Goal: Task Accomplishment & Management: Complete application form

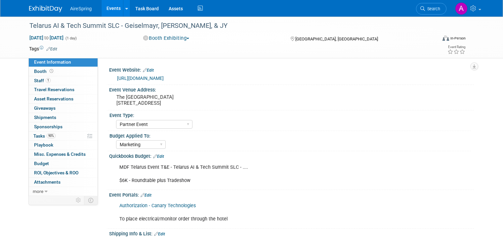
select select "Partner Event"
select select "Marketing"
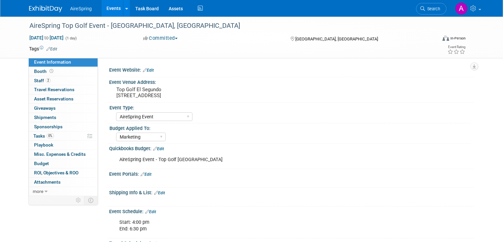
select select "AireSpring Event"
select select "Marketing"
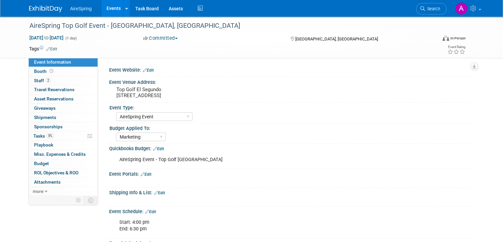
click at [109, 11] on link "Events" at bounding box center [114, 8] width 24 height 17
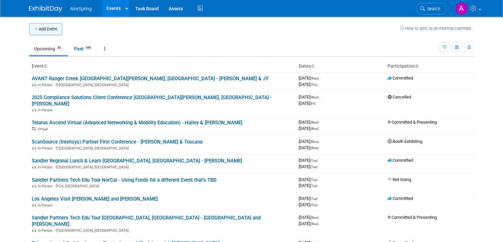
click at [51, 27] on button "Add Event" at bounding box center [45, 29] width 33 height 12
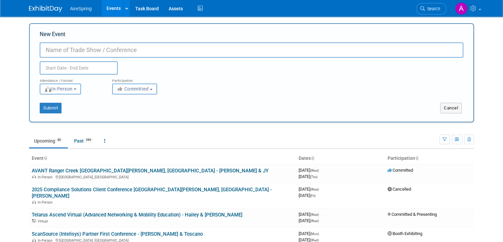
click at [119, 51] on input "New Event" at bounding box center [252, 49] width 424 height 15
click at [136, 52] on input "New Event" at bounding box center [252, 49] width 424 height 15
paste input "Dallas Cowboys at New York Jets – MetLife Stadium"
type input "Telarus Dallas Cowboys at New York Jets – MetLife Stadium"
click at [79, 72] on body "AireSpring Events Add Event Bulk Upload Events Shareable Event Boards Recently …" at bounding box center [251, 121] width 503 height 242
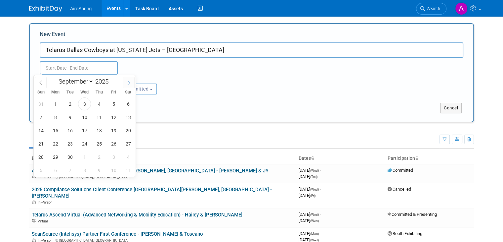
click at [124, 83] on span at bounding box center [129, 82] width 12 height 11
select select "9"
click at [38, 117] on span "5" at bounding box center [40, 117] width 13 height 13
type input "Oct 5, 2025 to Oct 5, 2025"
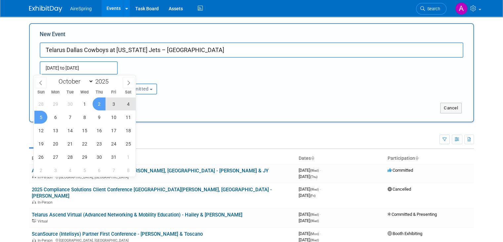
click at [176, 70] on div "Oct 5, 2025 to Oct 5, 2025 Duplicate Event Warning" at bounding box center [252, 66] width 434 height 17
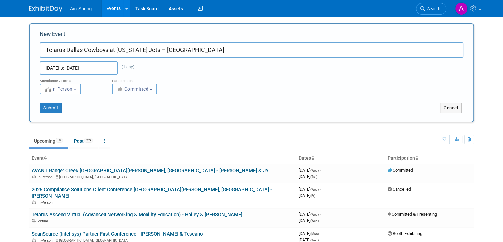
click at [142, 90] on span "Committed" at bounding box center [133, 88] width 32 height 5
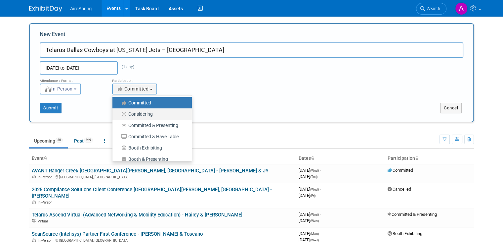
click at [140, 112] on label "Considering" at bounding box center [150, 114] width 69 height 9
click at [118, 112] on input "Considering" at bounding box center [116, 114] width 4 height 4
select select "2"
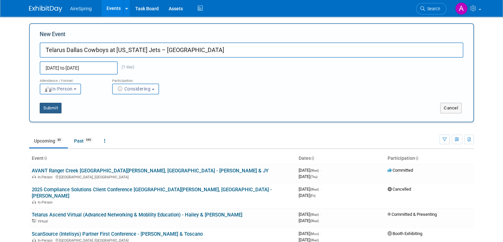
click at [48, 110] on button "Submit" at bounding box center [51, 108] width 22 height 11
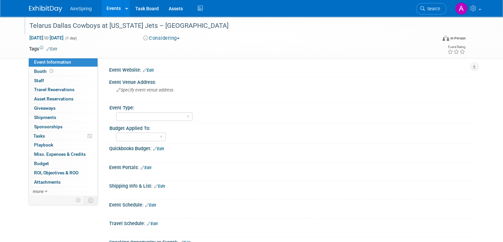
click at [229, 22] on div "Telarus Dallas Cowboys at [US_STATE] Jets – [GEOGRAPHIC_DATA]" at bounding box center [228, 26] width 402 height 12
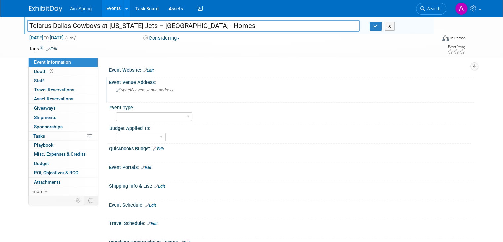
type input "Telarus Dallas Cowboys at New York Jets – MetLife Stadium - Homes"
click at [139, 91] on span "Specify event venue address" at bounding box center [144, 89] width 57 height 5
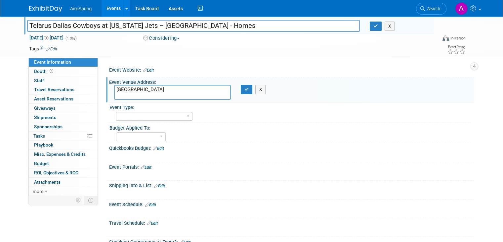
paste textarea "1 MetLife Stadium Dr, East Rutherford, NJ 07073"
type textarea "MetLife Stadium 1 MetLife Stadium Dr, East Rutherford, NJ 07073"
click at [245, 90] on icon "button" at bounding box center [247, 89] width 5 height 4
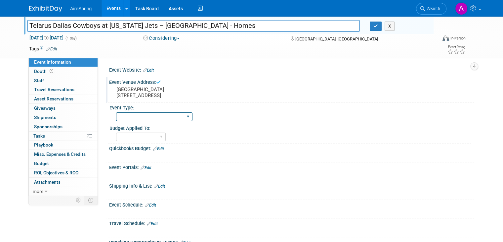
click at [157, 117] on select "AireSpring Event AireSpring Internal Partner Event Training Tradeshow - Exhibit…" at bounding box center [154, 116] width 76 height 9
select select "Partner Event"
click at [116, 112] on select "AireSpring Event AireSpring Internal Partner Event Training Tradeshow - Exhibit…" at bounding box center [154, 116] width 76 height 9
click at [142, 137] on select "Marketing Sales Operations Customer" at bounding box center [141, 136] width 50 height 9
select select "Marketing"
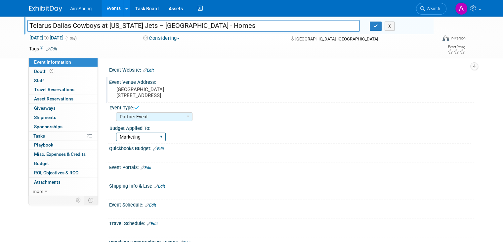
click at [116, 132] on select "Marketing Sales Operations Customer" at bounding box center [141, 136] width 50 height 9
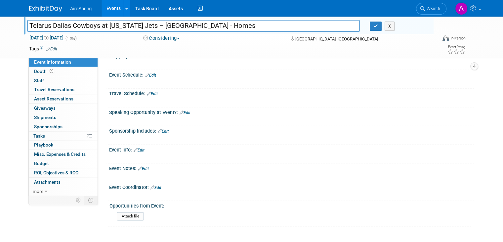
scroll to position [132, 0]
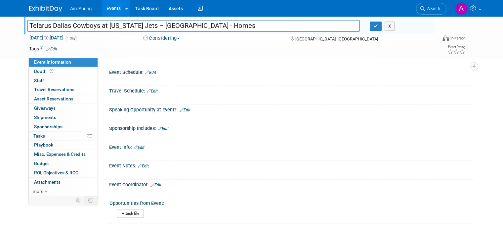
click at [162, 126] on link "Edit" at bounding box center [163, 128] width 11 height 5
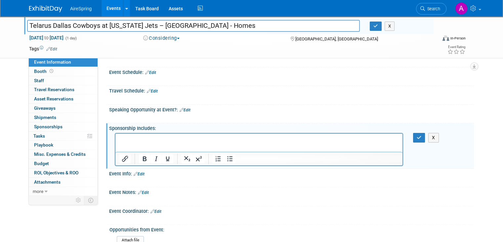
scroll to position [0, 0]
click at [174, 138] on p "Rich Text Area. Press ALT-0 for help." at bounding box center [259, 139] width 280 height 7
click at [422, 135] on icon "button" at bounding box center [419, 137] width 5 height 5
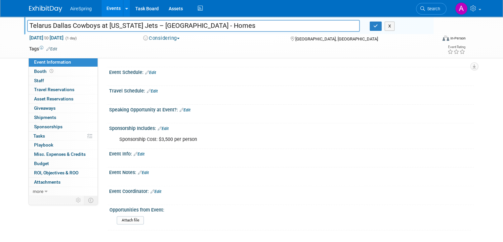
click at [134, 152] on link "Edit" at bounding box center [139, 154] width 11 height 5
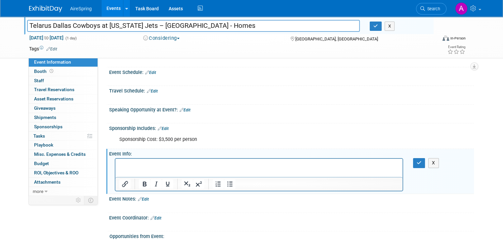
click at [145, 168] on html at bounding box center [258, 163] width 287 height 9
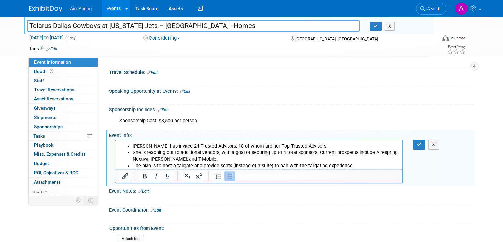
scroll to position [165, 0]
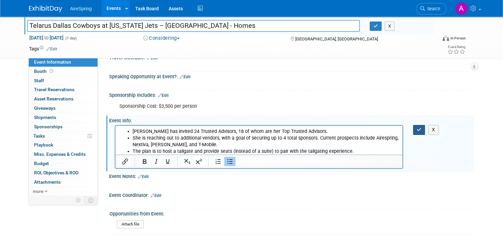
click at [421, 127] on icon "button" at bounding box center [419, 129] width 5 height 5
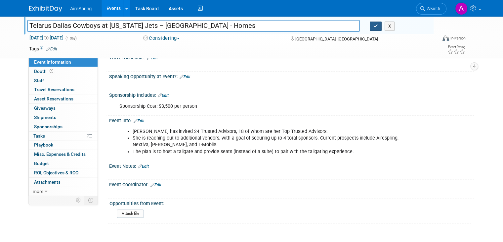
click at [377, 26] on icon "button" at bounding box center [376, 26] width 5 height 4
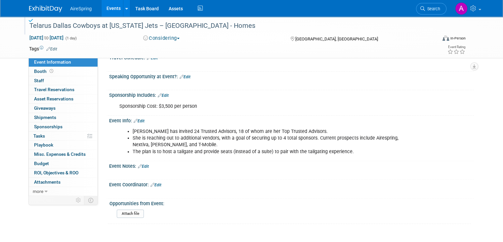
scroll to position [99, 0]
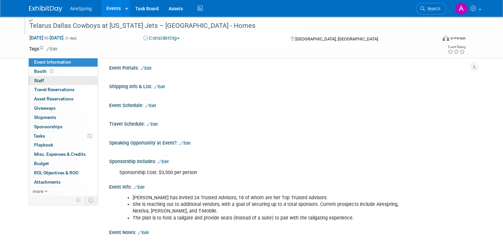
click at [57, 80] on link "0 Staff 0" at bounding box center [63, 80] width 69 height 9
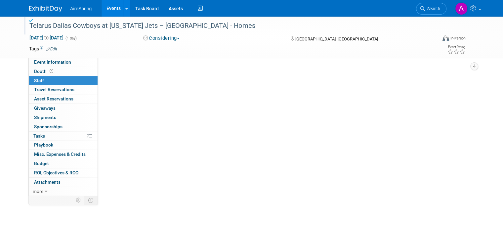
scroll to position [0, 0]
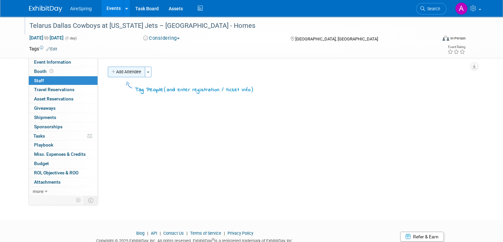
click at [125, 71] on button "Add Attendee" at bounding box center [126, 72] width 37 height 11
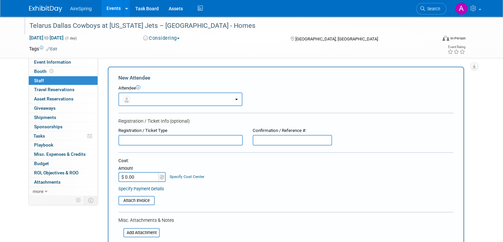
click at [156, 102] on button "button" at bounding box center [180, 99] width 124 height 14
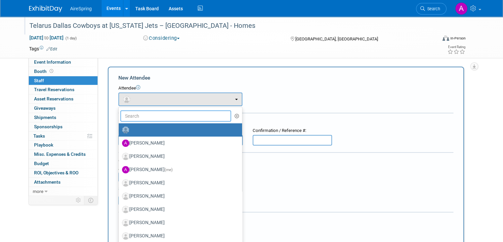
click at [147, 117] on input "text" at bounding box center [175, 115] width 111 height 11
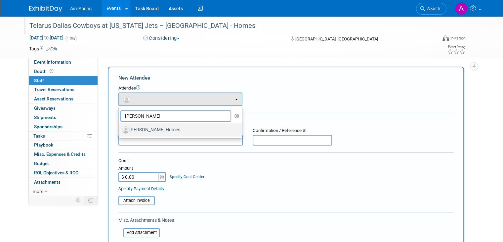
type input "kerry"
click at [146, 131] on label "[PERSON_NAME] Homes" at bounding box center [179, 129] width 114 height 11
click at [120, 131] on input "[PERSON_NAME] Homes" at bounding box center [117, 129] width 4 height 4
select select "1a1d38a3-5fa2-42ca-8395-5f4b23aff1a9"
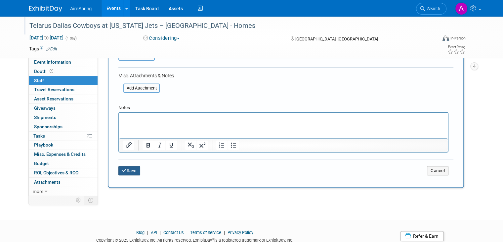
click at [124, 167] on button "Save" at bounding box center [129, 170] width 22 height 9
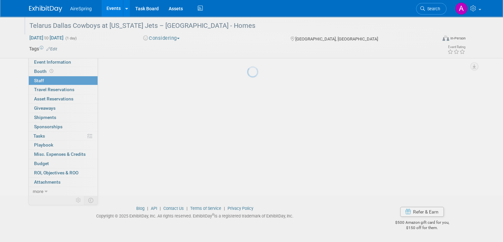
scroll to position [25, 0]
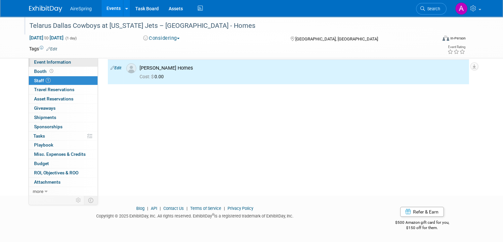
click at [54, 62] on span "Event Information" at bounding box center [52, 61] width 37 height 5
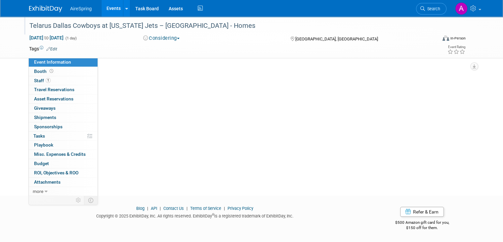
scroll to position [0, 0]
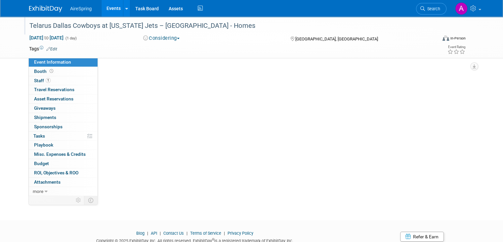
select select "Partner Event"
select select "Marketing"
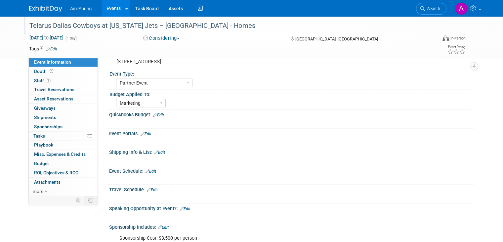
scroll to position [66, 0]
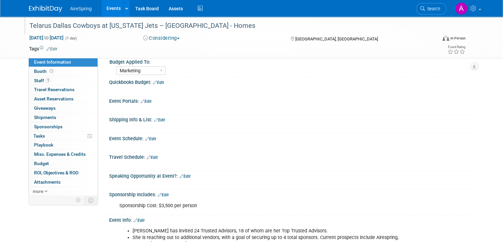
click at [94, 27] on div "Telarus Dallas Cowboys at New York Jets – MetLife Stadium - Homes" at bounding box center [228, 26] width 402 height 12
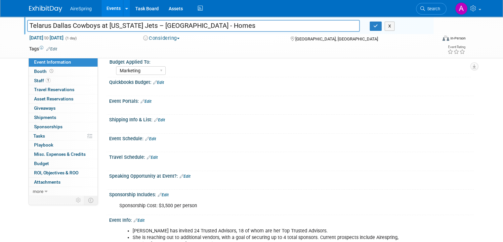
drag, startPoint x: 203, startPoint y: 24, endPoint x: 3, endPoint y: 24, distance: 199.5
click at [3, 24] on div "Telarus Dallas Cowboys at New York Jets – MetLife Stadium - Homes Telarus Dalla…" at bounding box center [251, 38] width 503 height 42
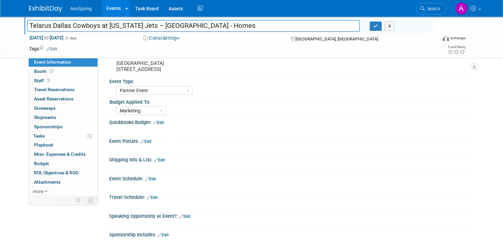
scroll to position [0, 0]
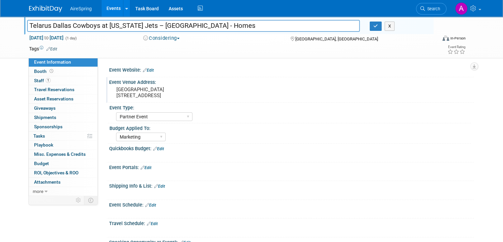
click at [160, 94] on pre "MetLife Stadium 1 MetLife Stadium Dr, East Rutherford, NJ 07073" at bounding box center [185, 92] width 138 height 12
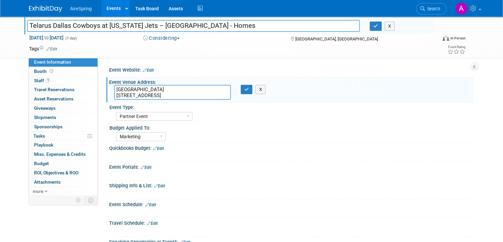
drag, startPoint x: 217, startPoint y: 95, endPoint x: 101, endPoint y: 88, distance: 117.0
click at [106, 88] on div "Event Venue Address: MetLife Stadium 1 MetLife Stadium Dr, East Rutherford, NJ …" at bounding box center [290, 89] width 368 height 25
click at [245, 89] on icon "button" at bounding box center [247, 89] width 5 height 4
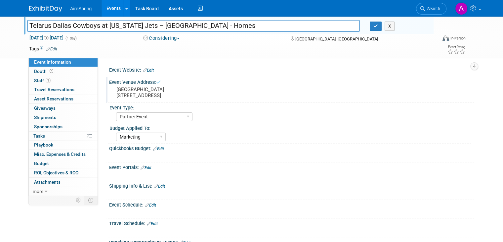
click at [73, 209] on div "Event Information Event Info Booth Booth 1 Staff 1 Staff 0 Travel Reservations …" at bounding box center [251, 203] width 455 height 372
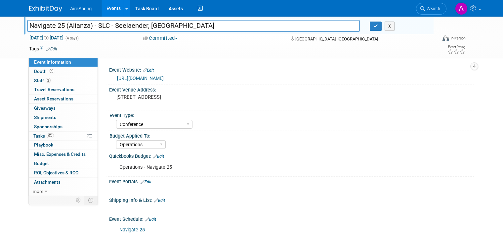
select select "Conference"
select select "Operations"
